Goal: Task Accomplishment & Management: Complete application form

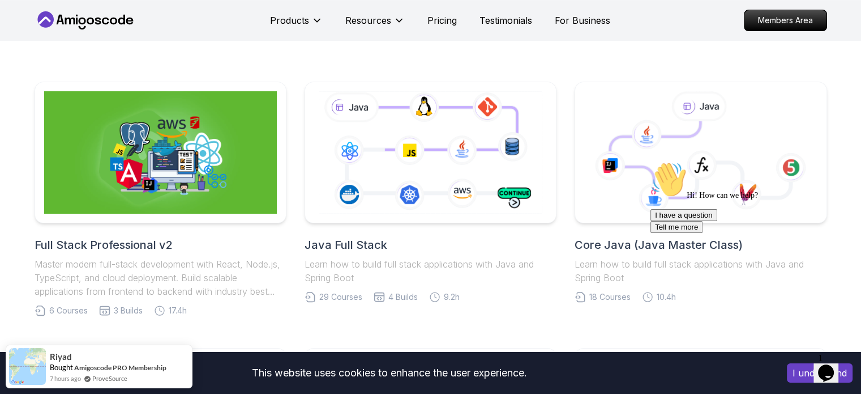
scroll to position [227, 0]
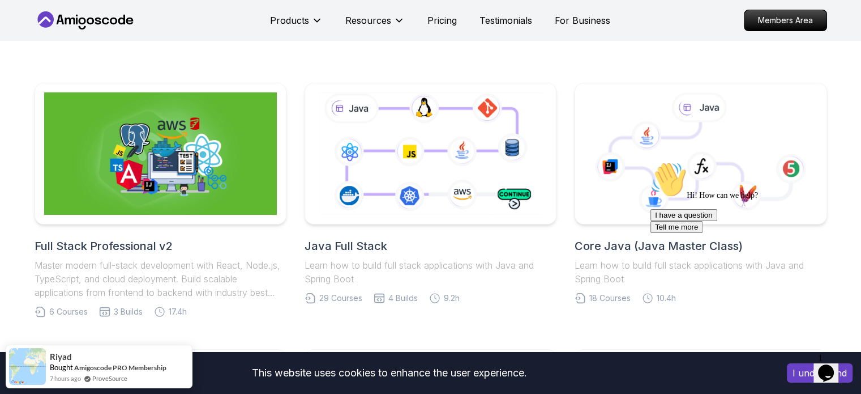
click at [843, 161] on div "Chat attention grabber" at bounding box center [753, 161] width 204 height 0
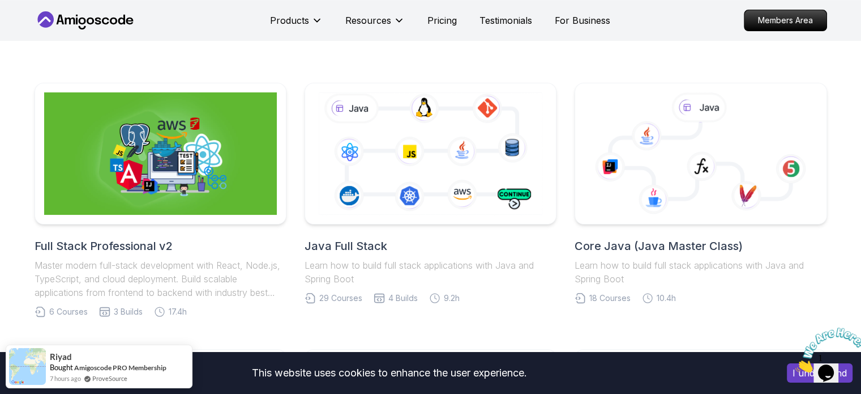
click at [796, 364] on icon "Close" at bounding box center [796, 369] width 0 height 10
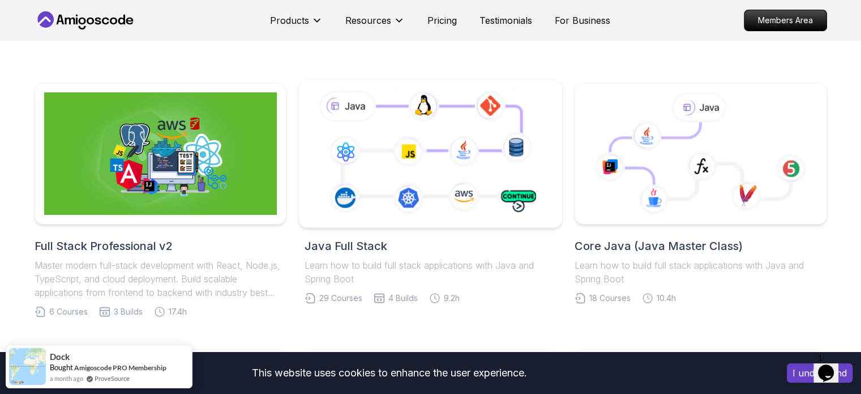
click at [381, 145] on icon at bounding box center [431, 153] width 240 height 133
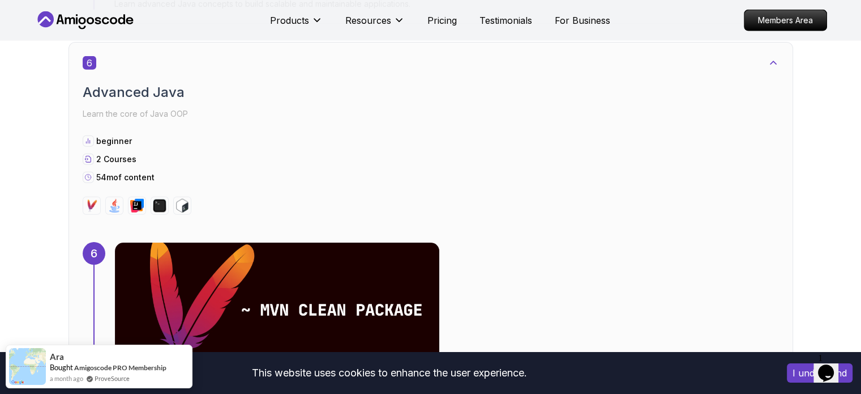
scroll to position [2831, 0]
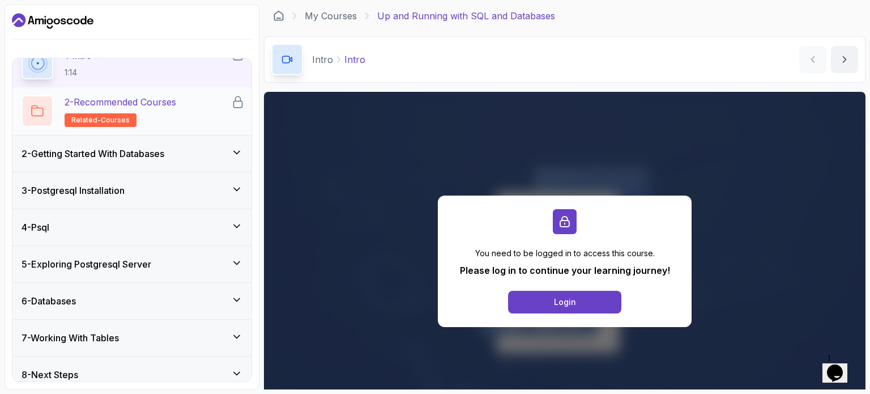
scroll to position [65, 0]
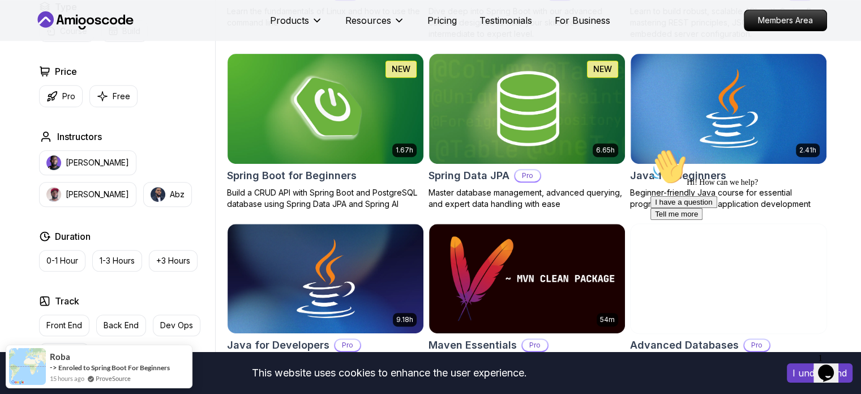
scroll to position [510, 0]
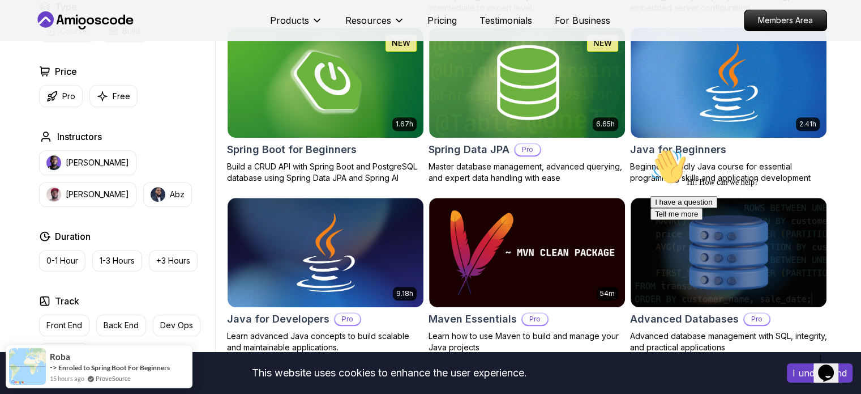
click at [651, 148] on icon "Chat attention grabber" at bounding box center [651, 148] width 0 height 0
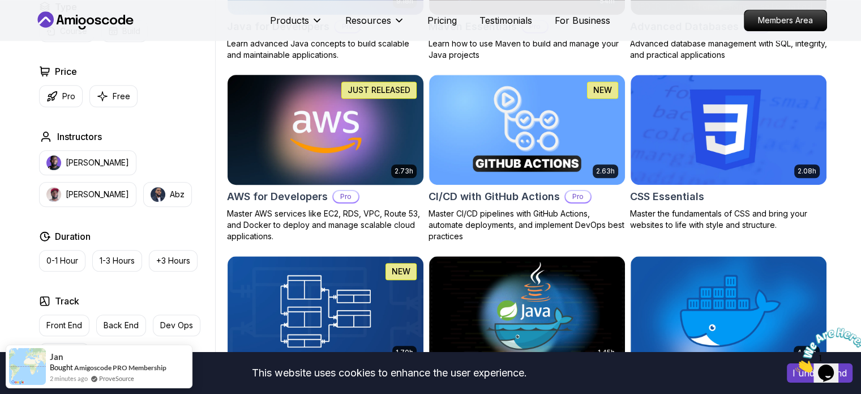
scroll to position [793, 0]
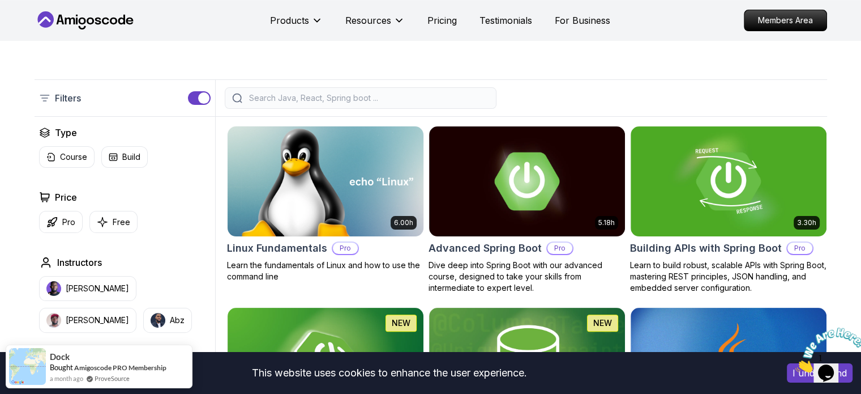
scroll to position [227, 0]
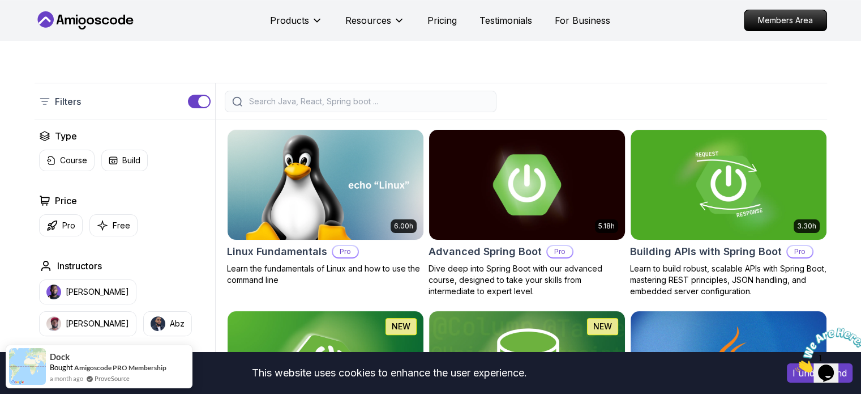
click at [498, 190] on img at bounding box center [527, 184] width 206 height 115
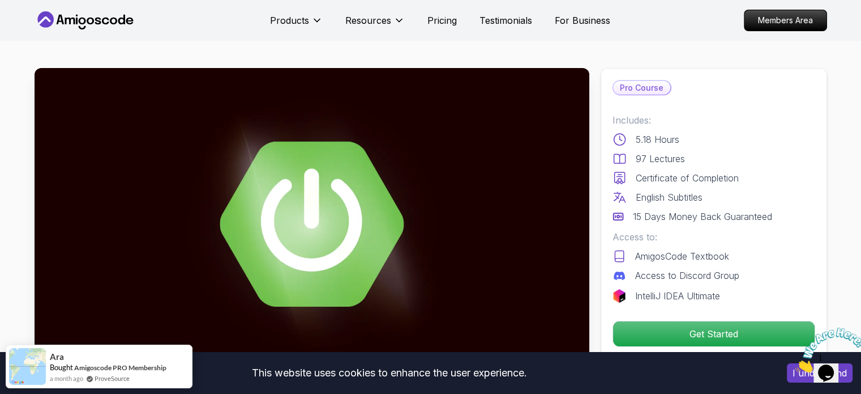
click at [636, 87] on p "Pro Course" at bounding box center [641, 88] width 57 height 14
click at [795, 29] on p "Members Area" at bounding box center [785, 20] width 78 height 19
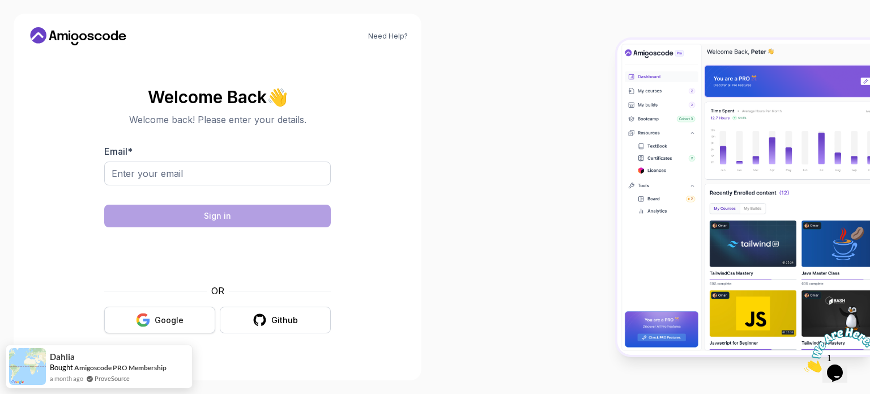
click at [155, 317] on button "Google" at bounding box center [159, 319] width 111 height 27
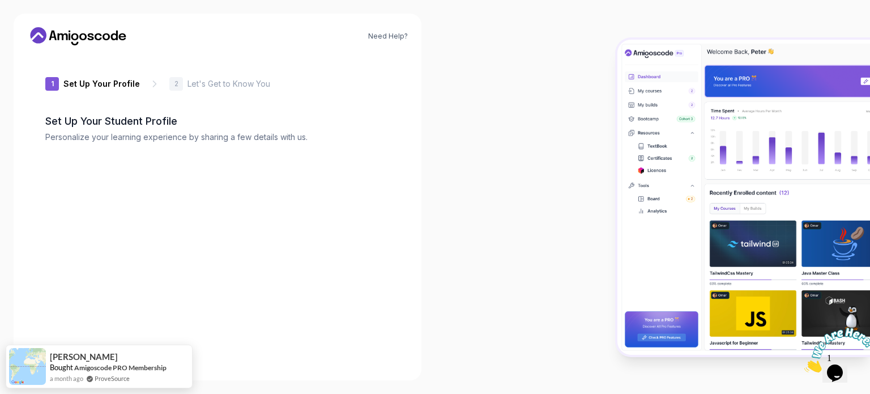
type input "gentlegecko87709"
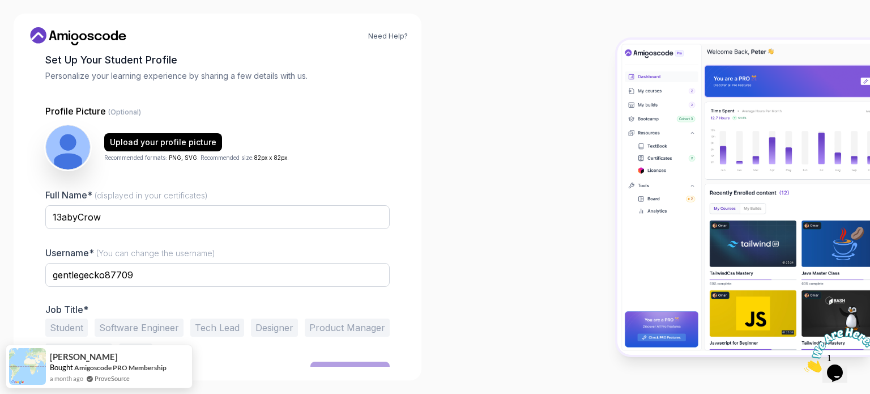
scroll to position [78, 0]
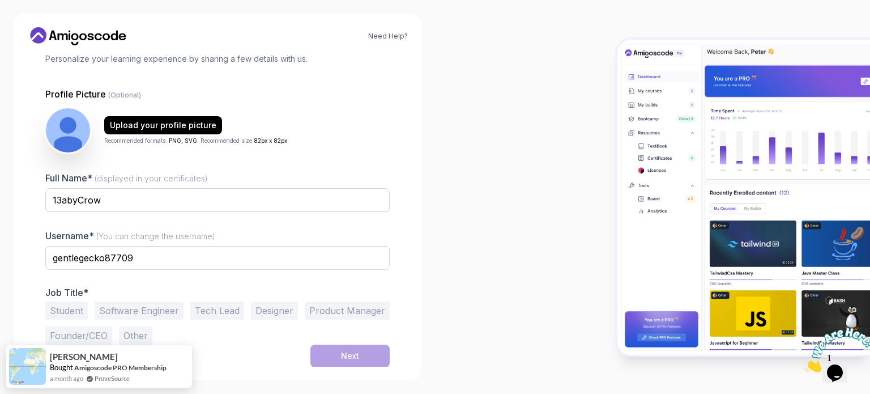
click at [138, 313] on button "Software Engineer" at bounding box center [139, 310] width 89 height 18
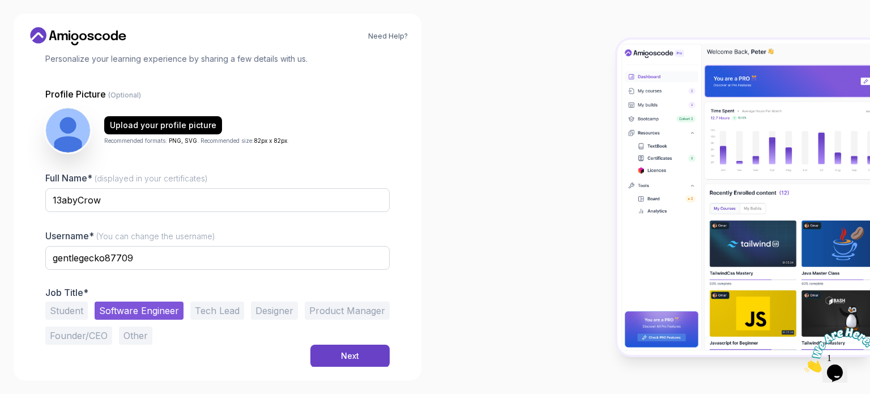
click at [79, 313] on button "Student" at bounding box center [66, 310] width 42 height 18
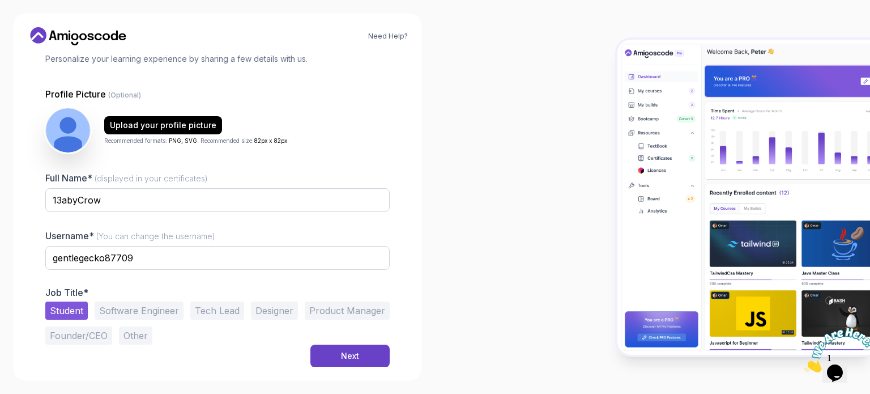
click at [143, 312] on button "Software Engineer" at bounding box center [139, 310] width 89 height 18
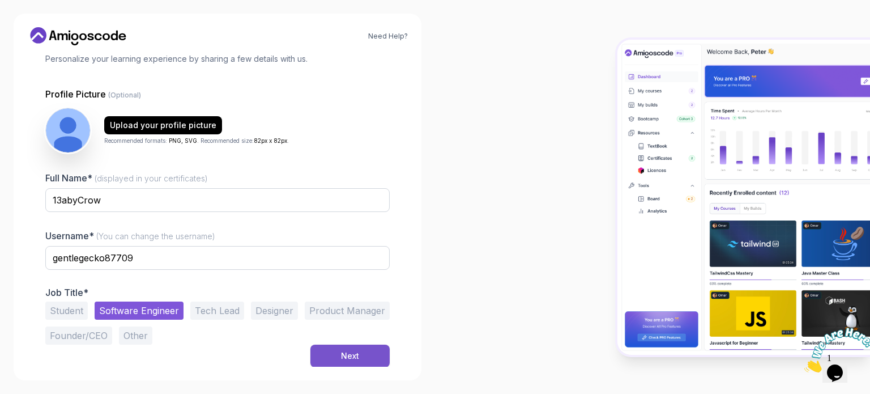
click at [318, 346] on button "Next" at bounding box center [349, 355] width 79 height 23
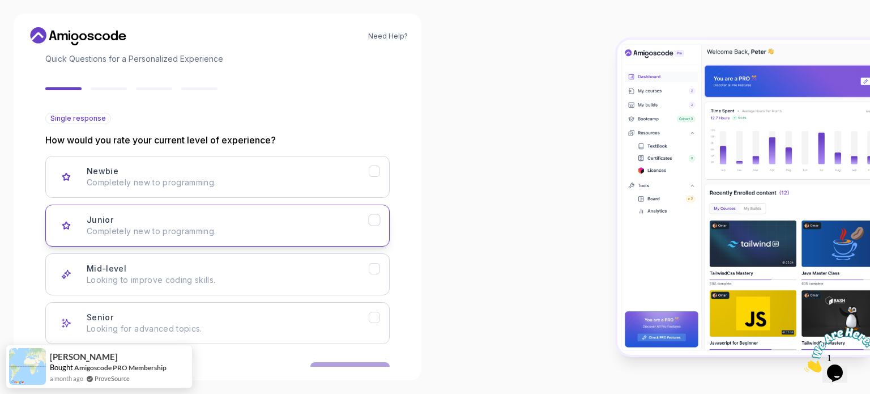
click at [223, 219] on div "Junior Completely new to programming." at bounding box center [228, 225] width 282 height 23
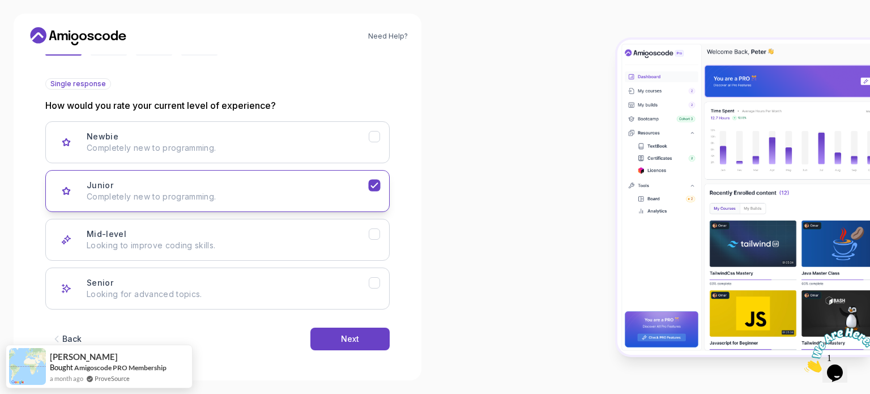
scroll to position [113, 0]
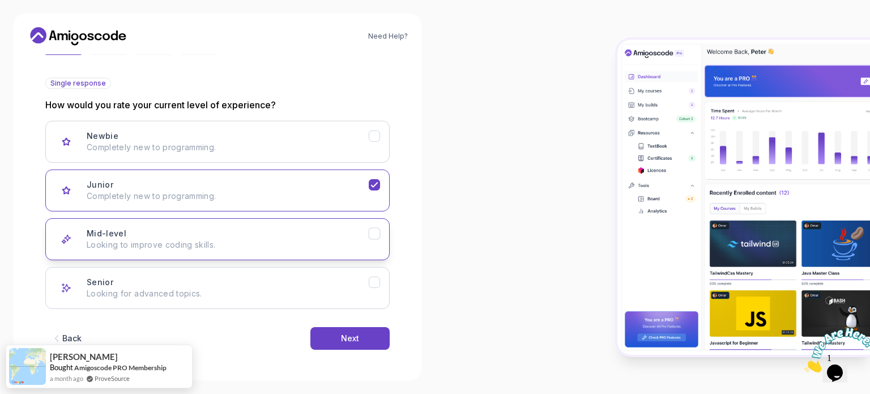
click at [231, 235] on div "Mid-level Looking to improve coding skills." at bounding box center [228, 239] width 282 height 23
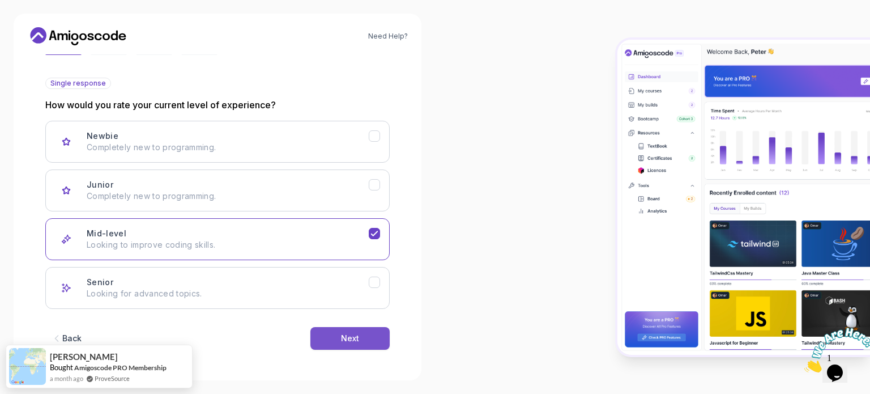
click at [318, 345] on button "Next" at bounding box center [349, 338] width 79 height 23
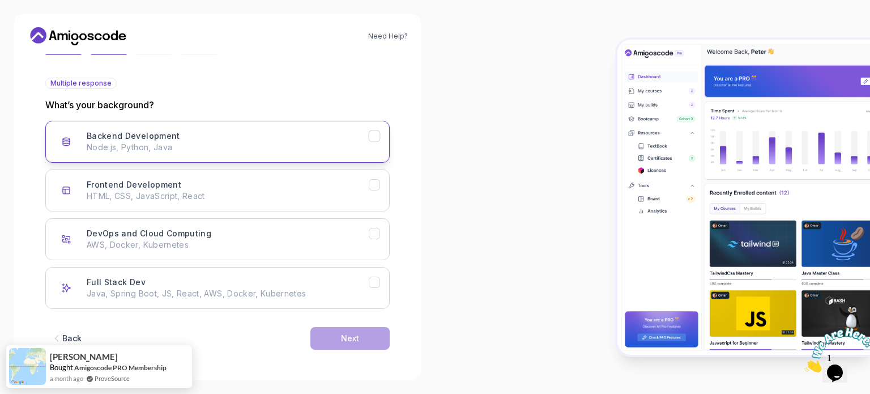
click at [238, 159] on button "Backend Development Node.js, Python, Java" at bounding box center [217, 142] width 344 height 42
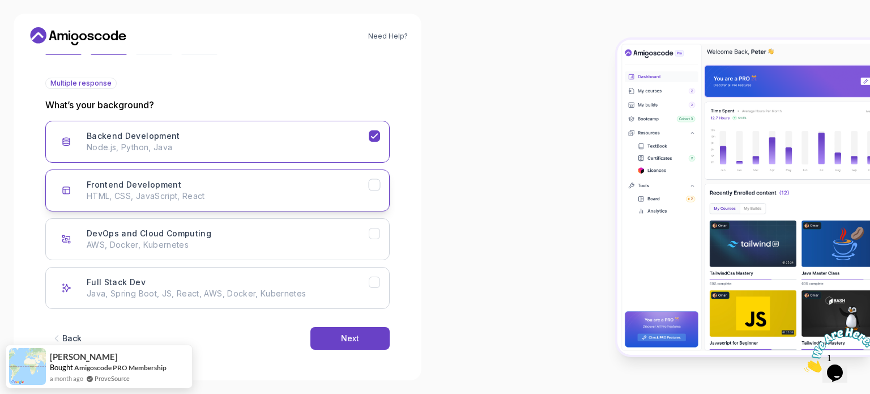
click at [244, 196] on p "HTML, CSS, JavaScript, React" at bounding box center [228, 195] width 282 height 11
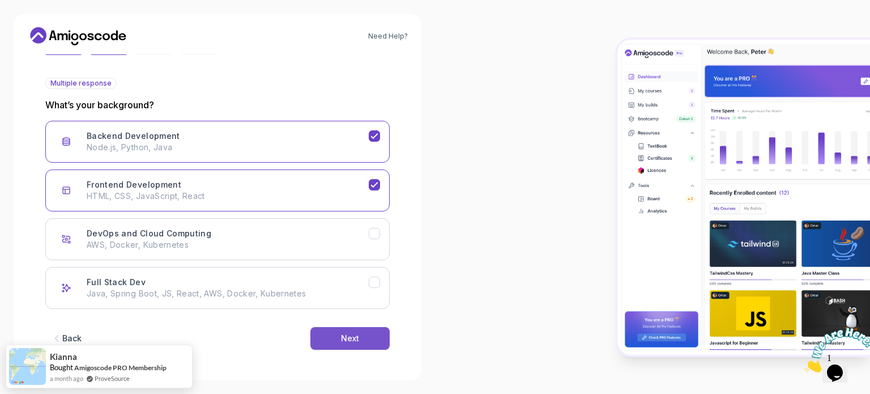
click at [346, 337] on div "Next" at bounding box center [350, 337] width 18 height 11
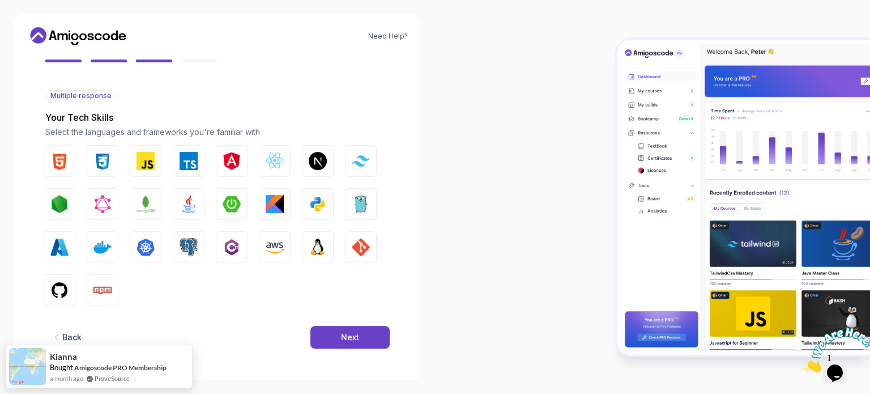
scroll to position [100, 0]
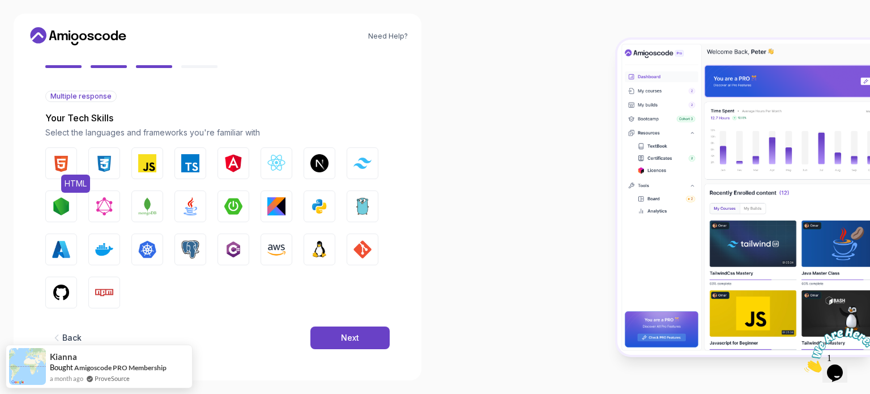
click at [65, 157] on img "button" at bounding box center [61, 163] width 18 height 18
click at [99, 156] on img "button" at bounding box center [104, 163] width 18 height 18
click at [150, 164] on img "button" at bounding box center [147, 163] width 18 height 18
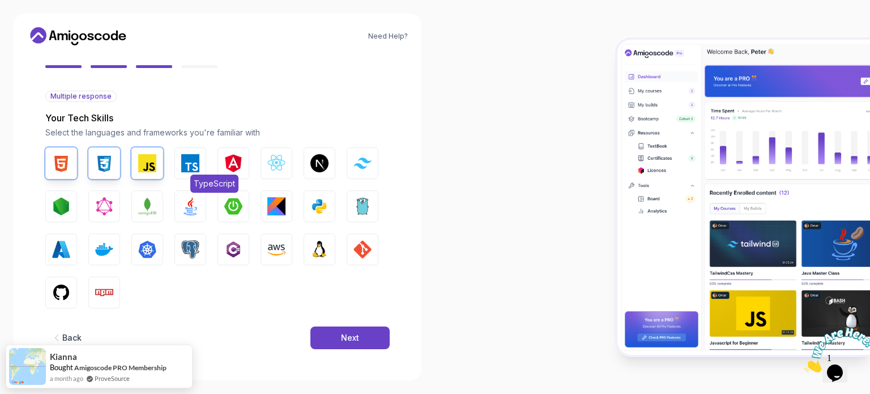
click at [183, 160] on img "button" at bounding box center [190, 163] width 18 height 18
click at [280, 159] on img "button" at bounding box center [276, 163] width 18 height 18
click at [315, 156] on img "button" at bounding box center [319, 163] width 18 height 18
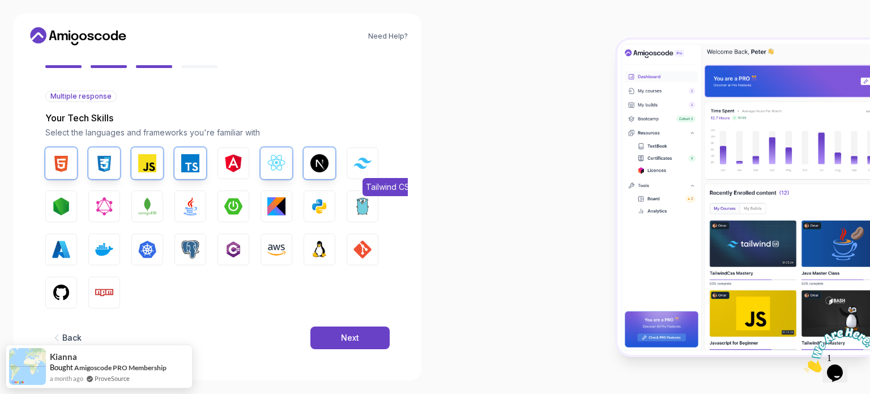
click at [356, 163] on img "button" at bounding box center [362, 162] width 18 height 11
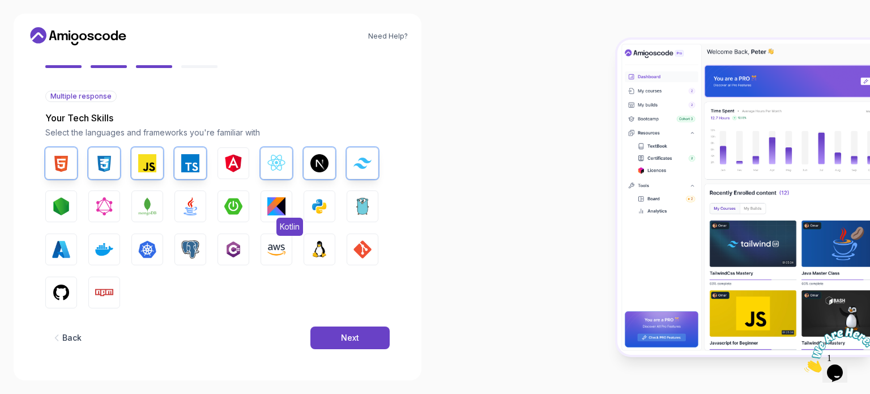
click at [272, 206] on img "button" at bounding box center [276, 206] width 18 height 18
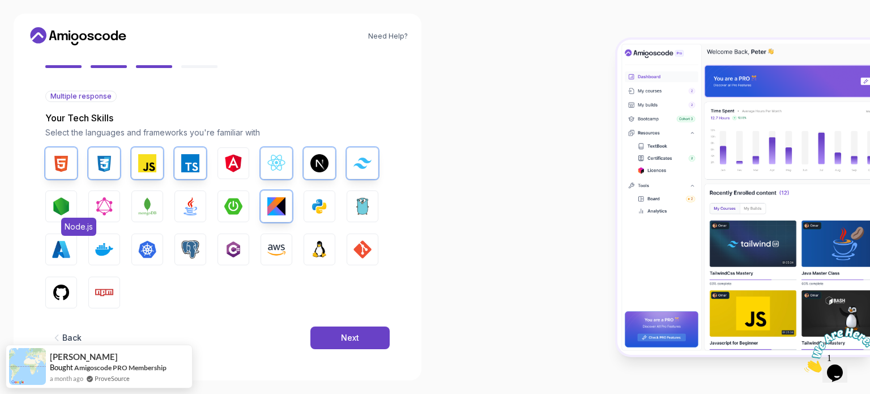
click at [61, 208] on img "button" at bounding box center [61, 206] width 18 height 18
click at [45, 280] on div "2 Let's Get to Know You 1 Set Up Your Profile 2 Let's Get to Know You Getting t…" at bounding box center [217, 210] width 381 height 312
click at [52, 284] on button "GitHub" at bounding box center [61, 292] width 32 height 32
click at [122, 287] on div "HTML CSS JavaScript TypeScript Angular React.js Next.js Tailwind CSS Node.js Gr…" at bounding box center [217, 227] width 344 height 161
click at [109, 289] on img "button" at bounding box center [104, 292] width 18 height 18
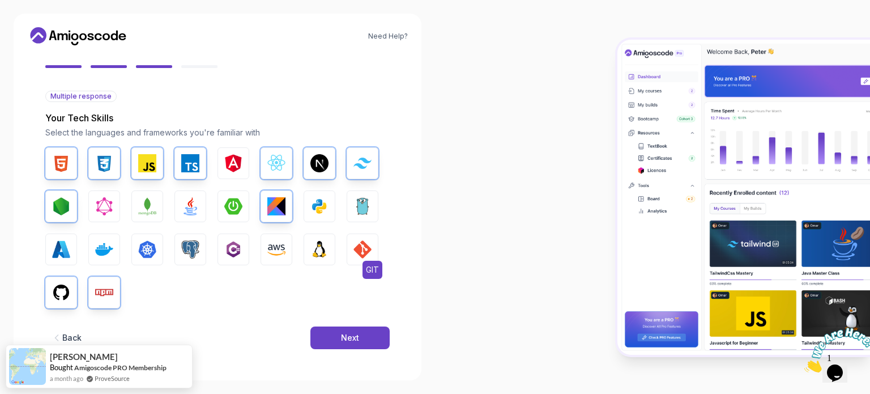
click at [370, 253] on img "button" at bounding box center [362, 249] width 18 height 18
click at [365, 338] on button "Next" at bounding box center [349, 337] width 79 height 23
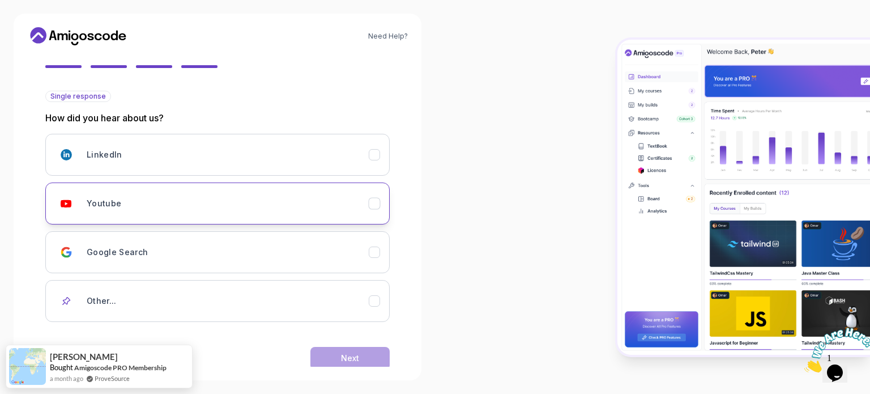
click at [190, 203] on div "Youtube" at bounding box center [228, 203] width 282 height 23
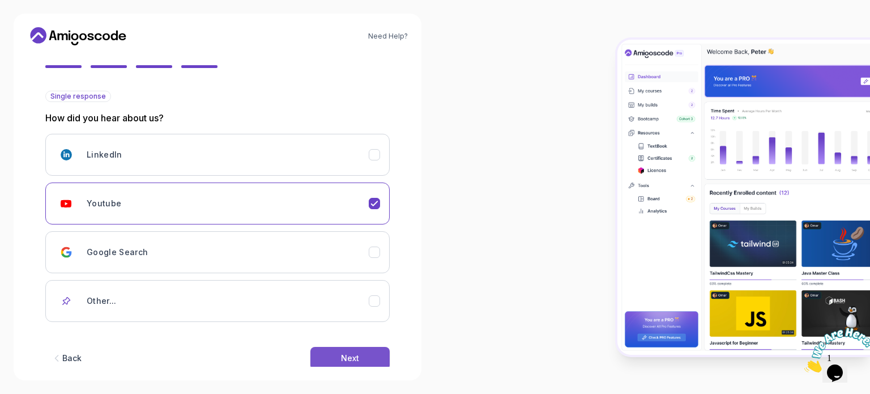
click at [324, 358] on button "Next" at bounding box center [349, 358] width 79 height 23
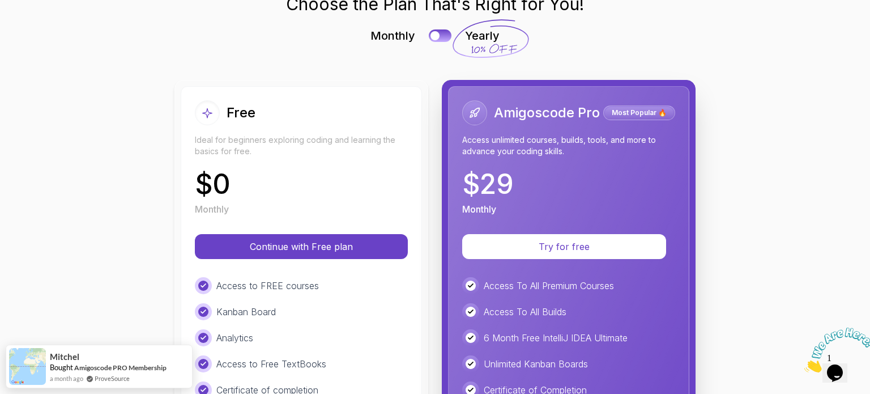
scroll to position [0, 0]
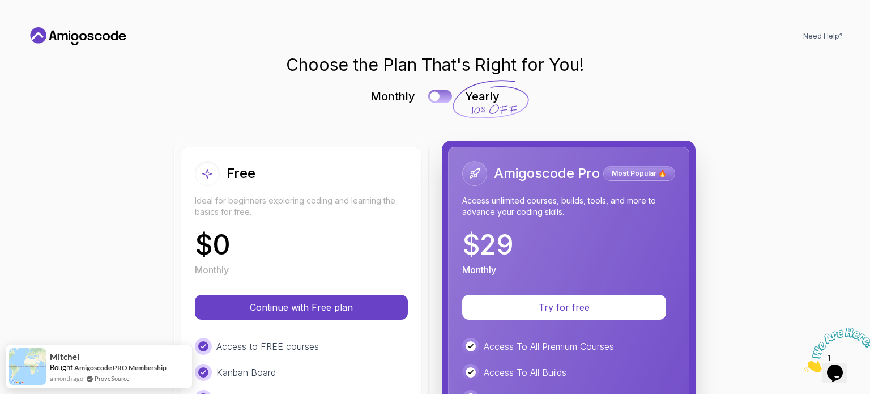
click at [446, 97] on button at bounding box center [440, 95] width 24 height 13
click at [424, 97] on div "Monthly Yearly" at bounding box center [434, 96] width 521 height 16
click at [428, 98] on button at bounding box center [440, 95] width 24 height 13
drag, startPoint x: 506, startPoint y: 242, endPoint x: 545, endPoint y: 113, distance: 134.7
click at [462, 247] on p "$ 29" at bounding box center [488, 244] width 52 height 27
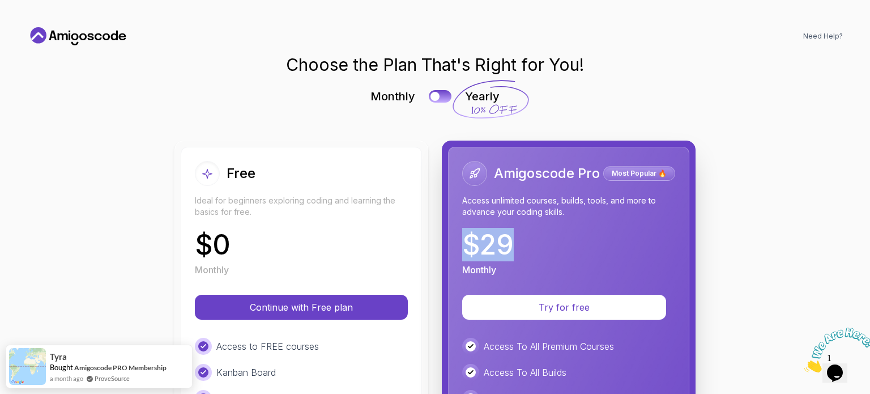
copy p "$ 29"
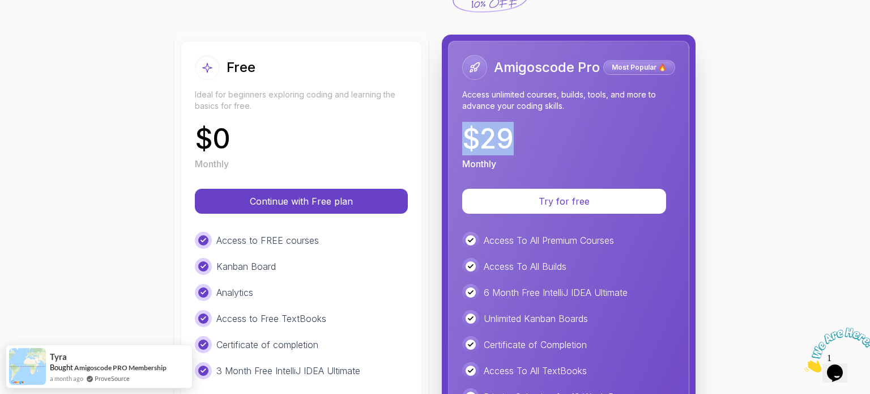
scroll to position [85, 0]
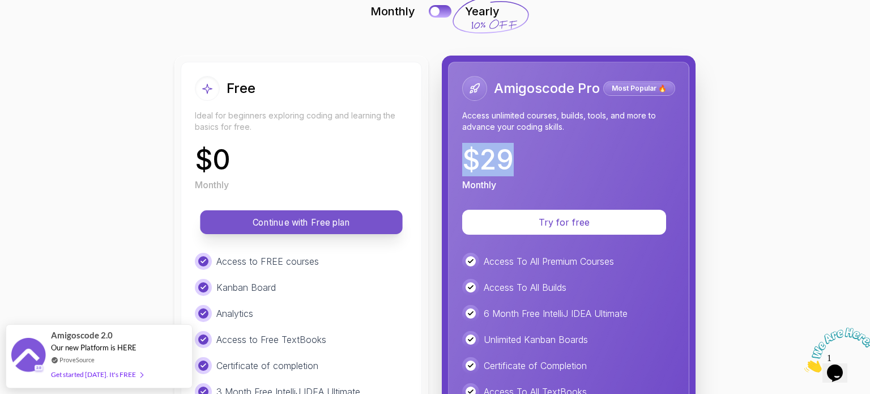
click at [322, 227] on p "Continue with Free plan" at bounding box center [301, 222] width 177 height 13
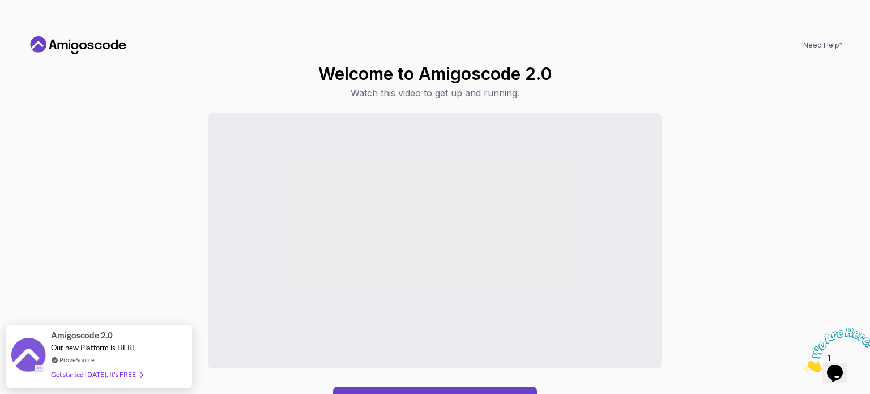
click at [550, 375] on div "Continue to Dashboard" at bounding box center [434, 263] width 815 height 300
click at [804, 364] on icon "Close" at bounding box center [804, 369] width 0 height 10
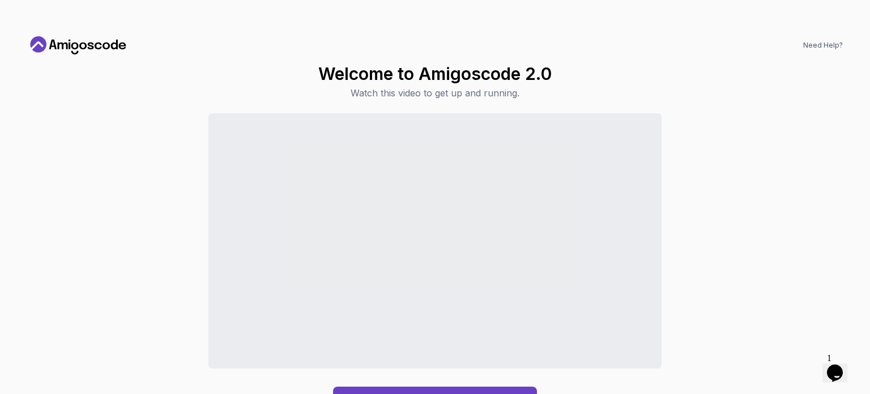
drag, startPoint x: 689, startPoint y: 316, endPoint x: 694, endPoint y: 301, distance: 16.3
click at [689, 316] on div "Continue to Dashboard" at bounding box center [434, 263] width 815 height 300
click at [738, 246] on div "Continue to Dashboard" at bounding box center [434, 263] width 815 height 300
drag, startPoint x: 720, startPoint y: 254, endPoint x: 728, endPoint y: 251, distance: 9.0
click at [869, 156] on div "Need Help? Welcome to Amigoscode 2.0 Watch this video to get up and running. Co…" at bounding box center [435, 197] width 870 height 394
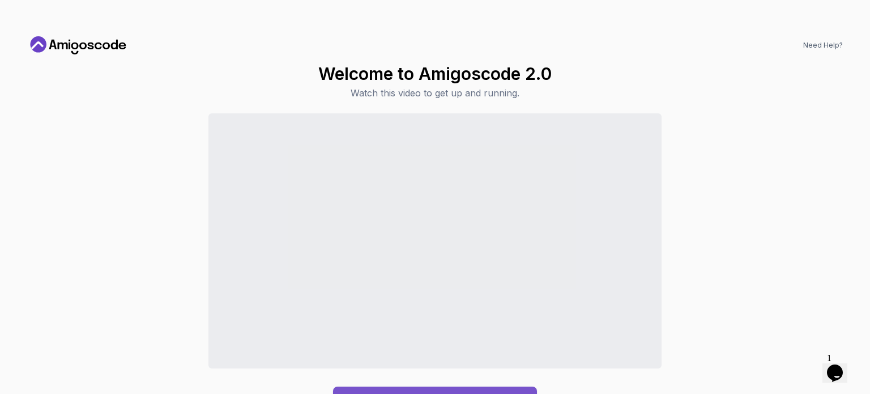
click at [468, 388] on button "Continue to Dashboard" at bounding box center [435, 399] width 204 height 27
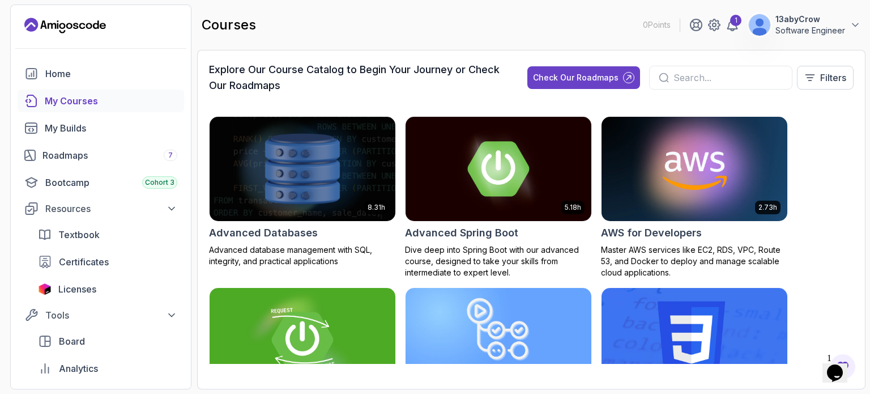
click at [777, 33] on p "Software Engineer" at bounding box center [810, 30] width 70 height 11
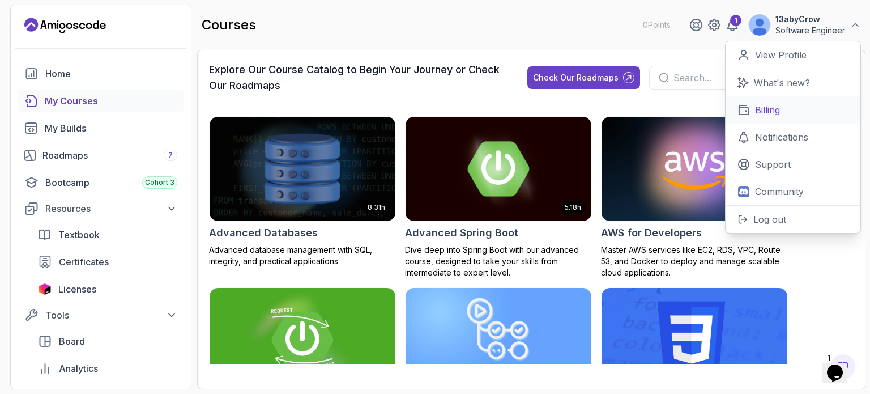
click at [779, 108] on p "Billing" at bounding box center [767, 110] width 25 height 14
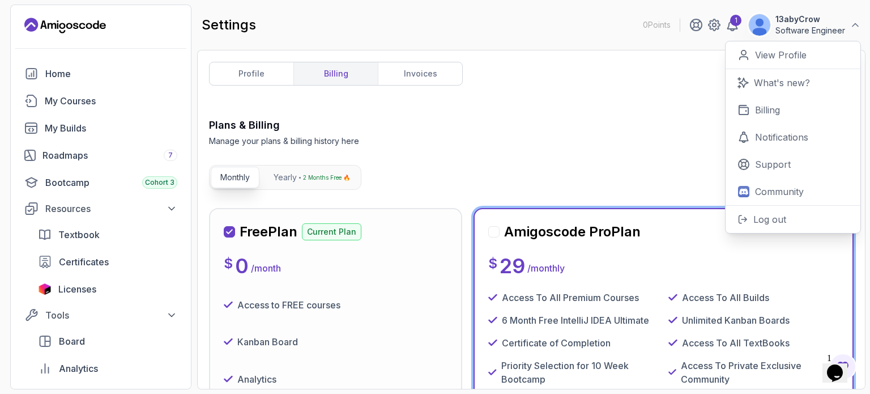
click at [555, 133] on div "Plans & Billing Manage your plans & billing history here Need Help?" at bounding box center [531, 131] width 644 height 29
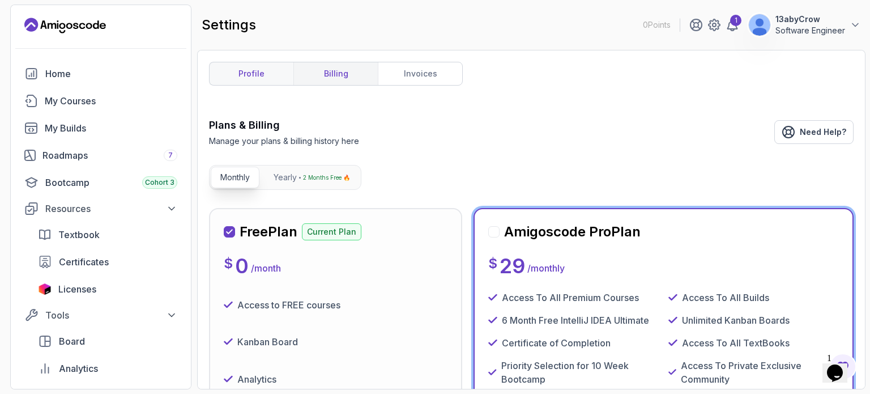
click at [252, 74] on link "profile" at bounding box center [252, 73] width 84 height 23
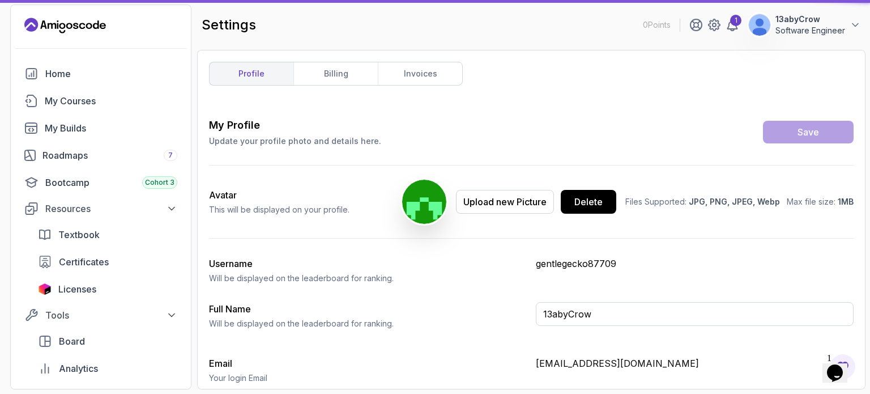
type input "Software Engineer"
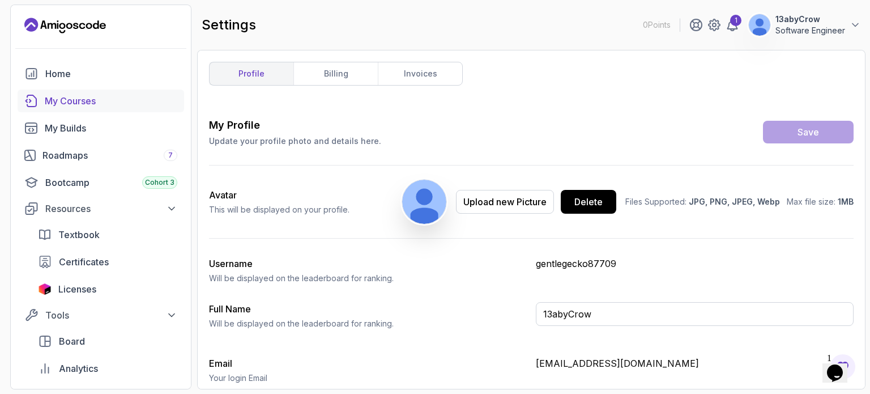
click at [77, 101] on div "My Courses" at bounding box center [111, 101] width 133 height 14
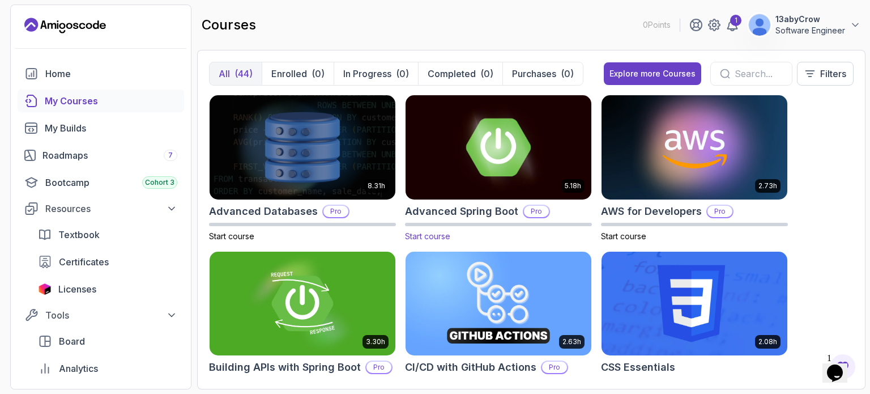
click at [490, 169] on img at bounding box center [498, 146] width 195 height 109
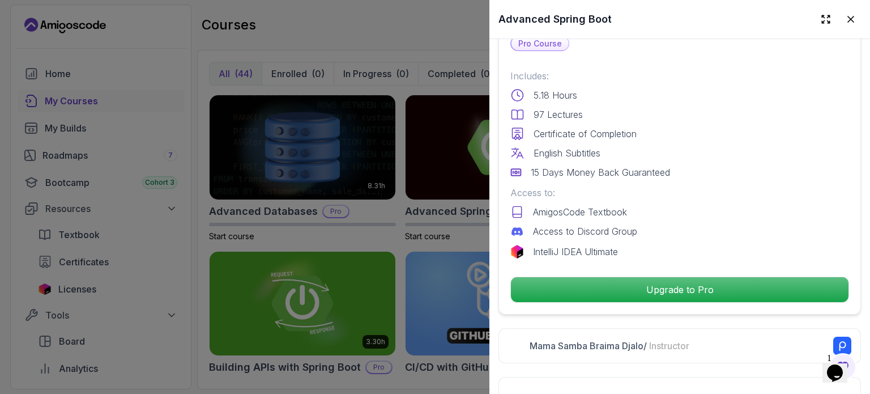
scroll to position [283, 0]
click at [347, 230] on div at bounding box center [435, 197] width 870 height 394
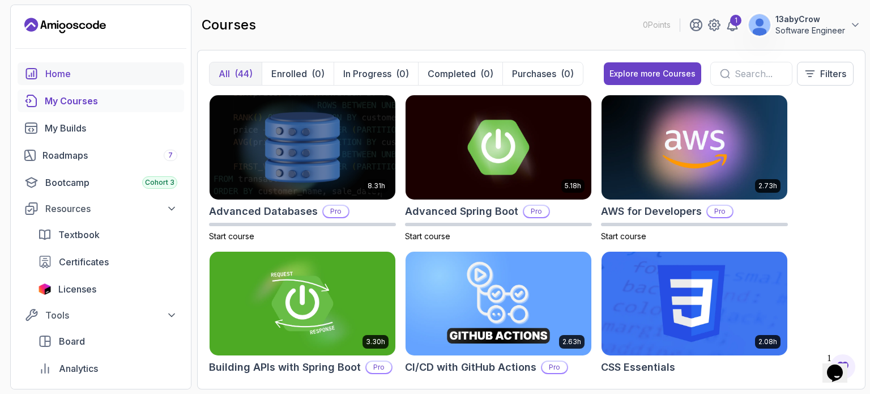
click at [69, 62] on link "Home" at bounding box center [101, 73] width 166 height 23
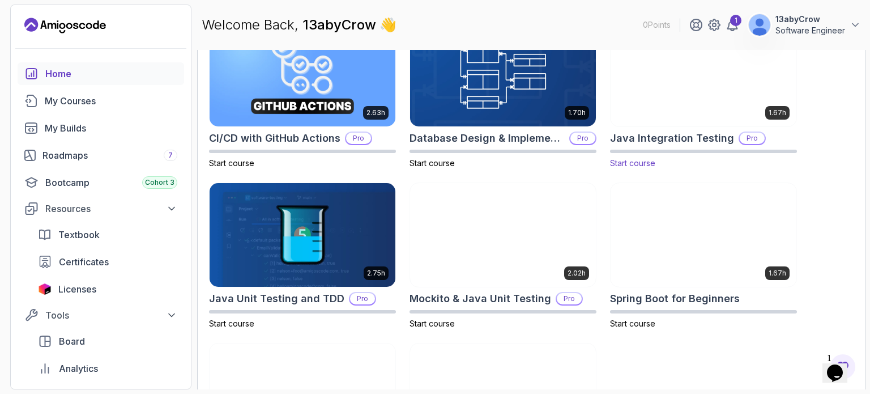
scroll to position [492, 0]
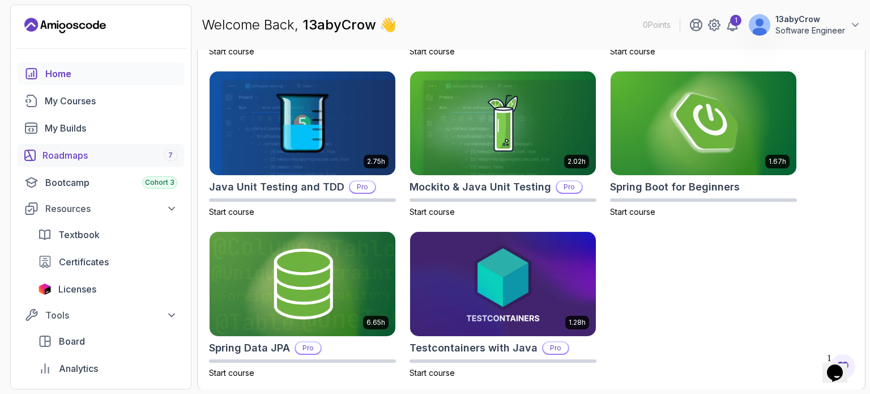
click at [86, 152] on div "Roadmaps 7" at bounding box center [109, 155] width 135 height 14
